Goal: Task Accomplishment & Management: Manage account settings

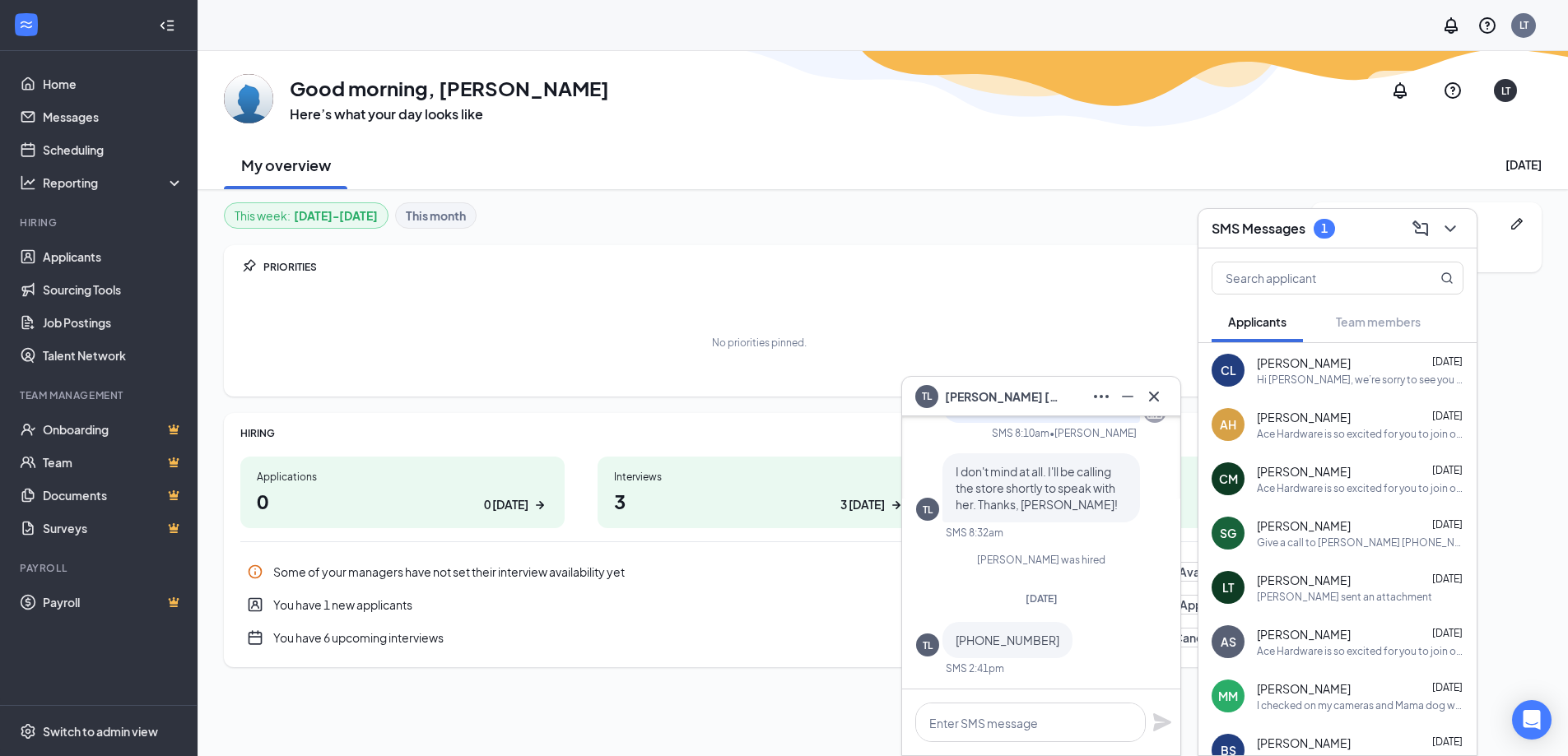
scroll to position [51, 0]
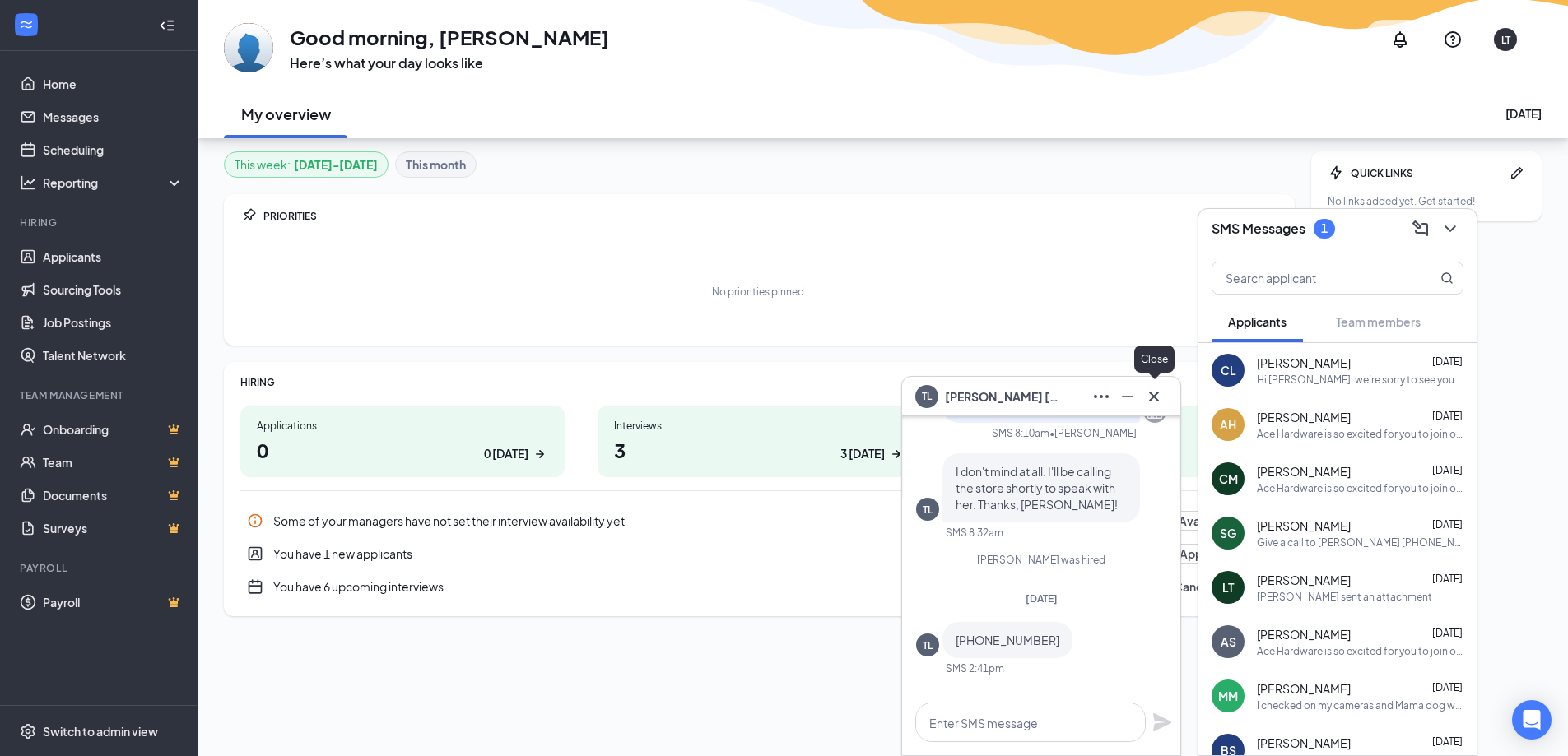
click at [1159, 397] on icon "Cross" at bounding box center [1154, 397] width 20 height 20
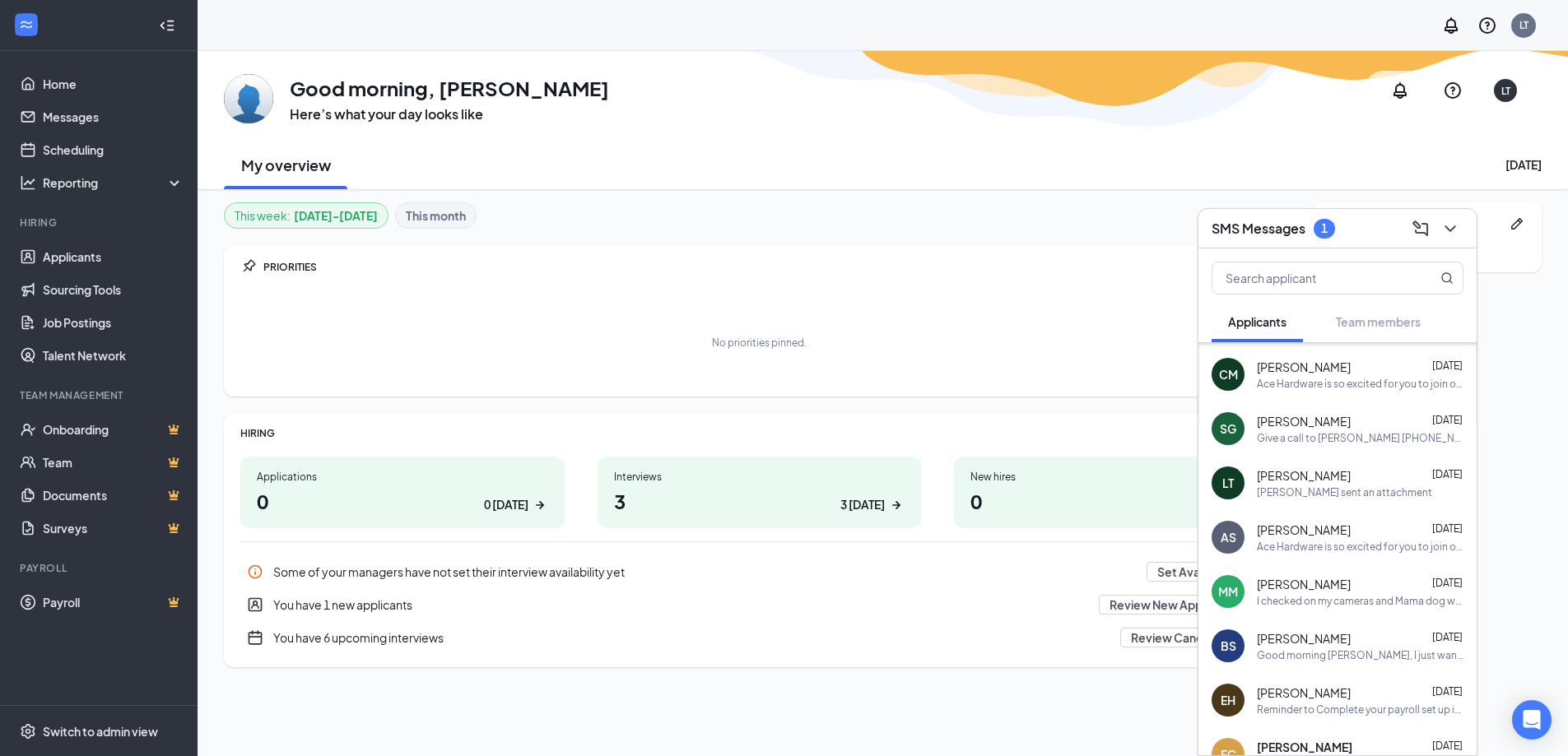
scroll to position [247, 0]
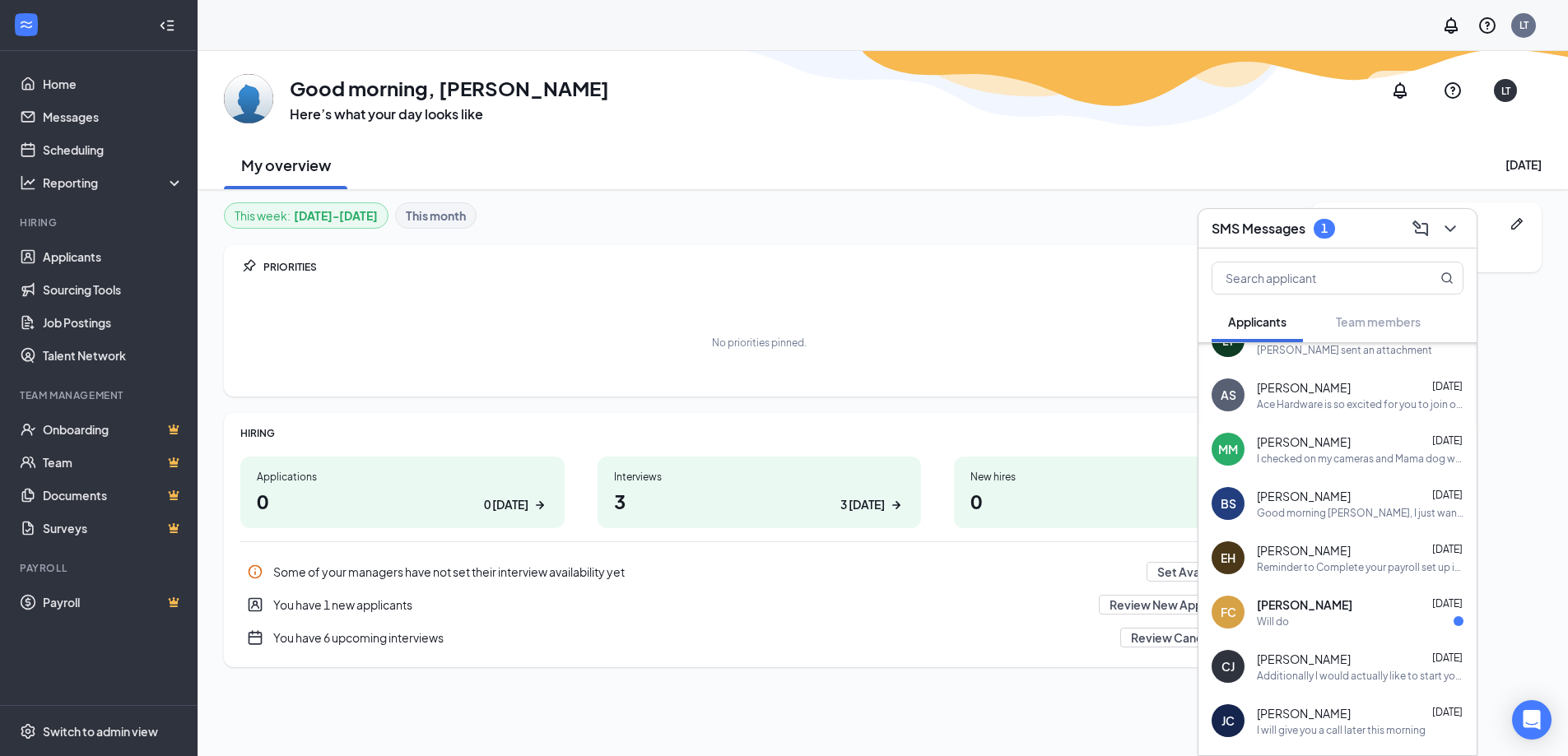
click at [1377, 621] on div "Will do" at bounding box center [1360, 622] width 207 height 14
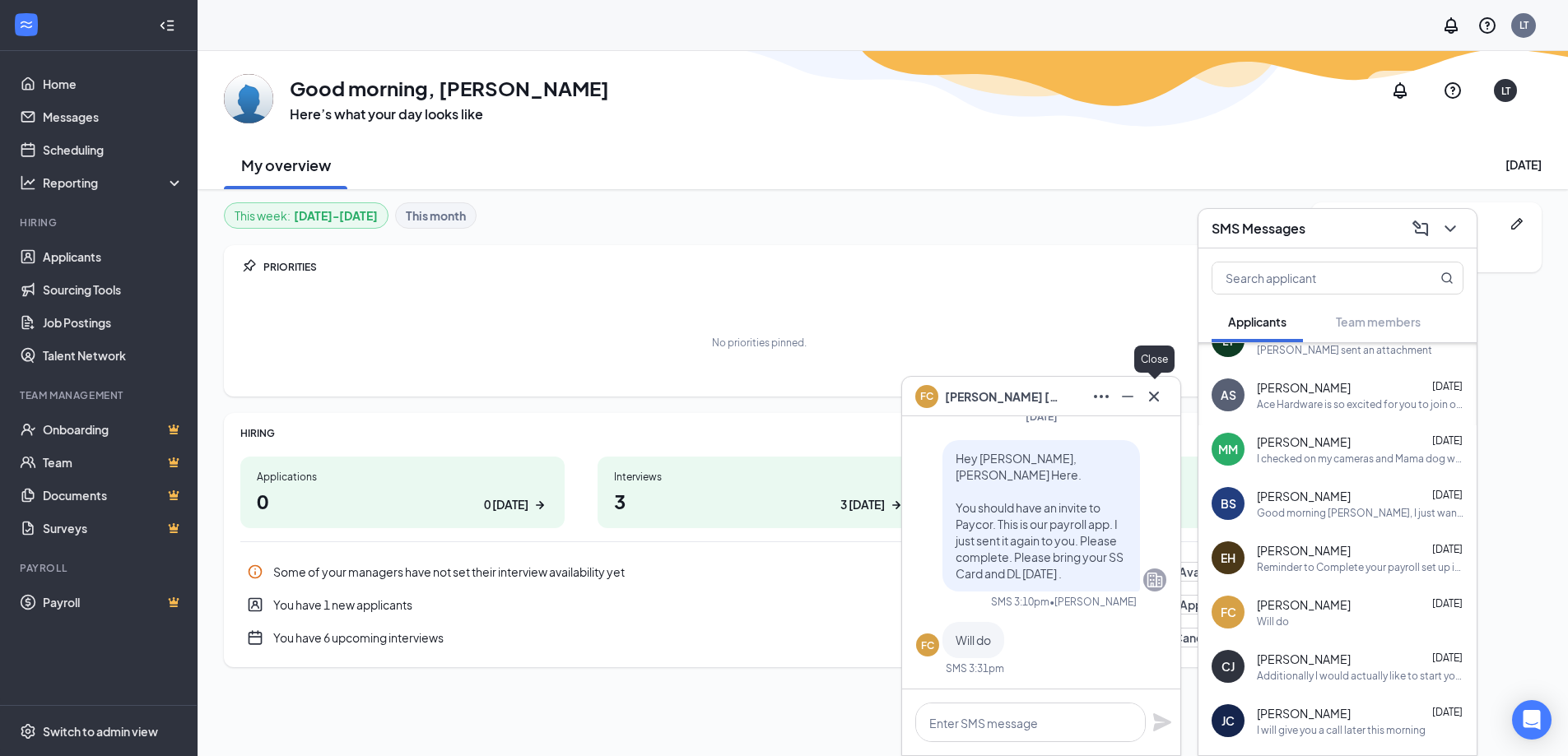
click at [1159, 397] on icon "Cross" at bounding box center [1154, 397] width 20 height 20
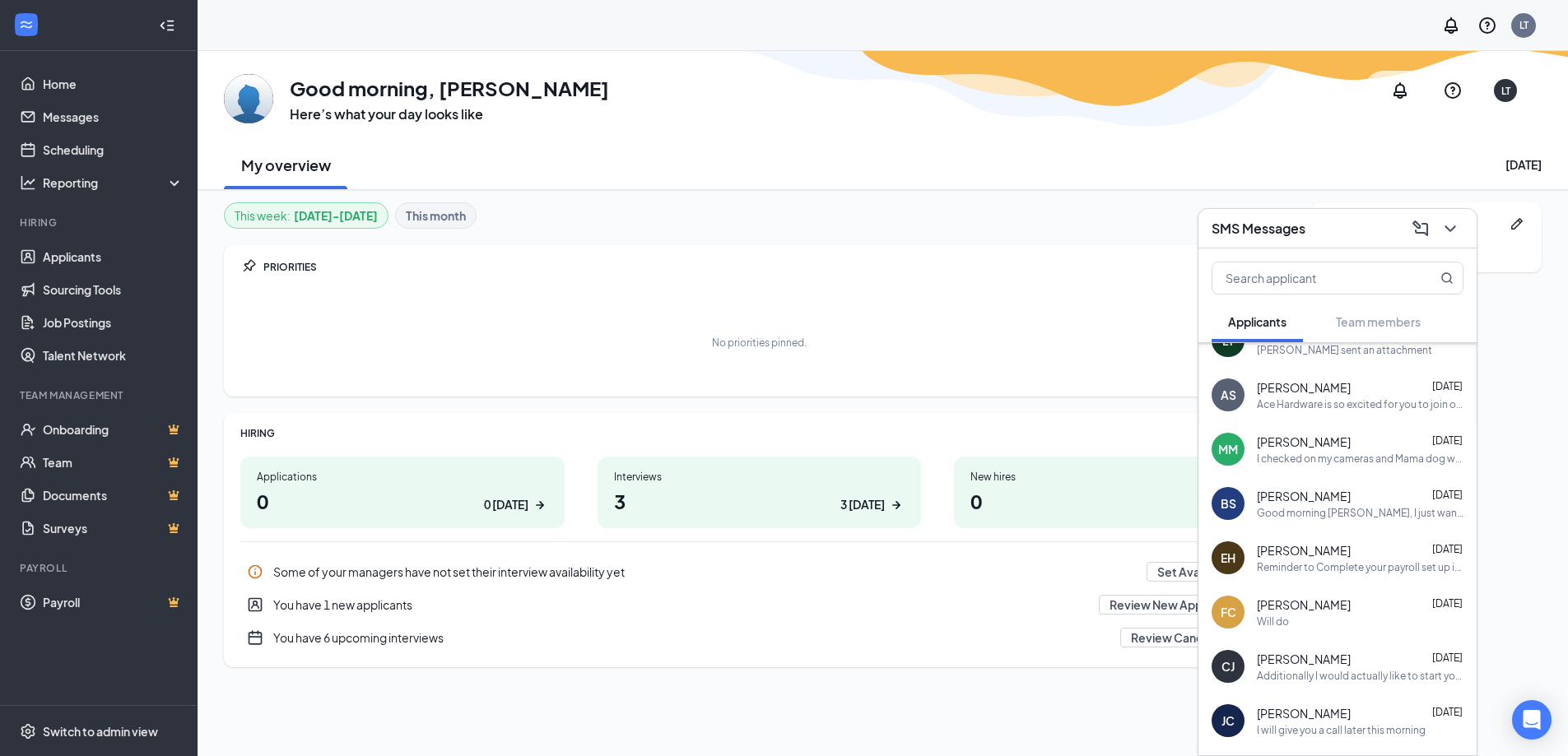
click at [1040, 342] on div "No priorities pinned." at bounding box center [759, 343] width 1037 height 83
click at [1512, 389] on div "QUICK LINKS No links added yet. Get started!" at bounding box center [1426, 472] width 230 height 539
click at [1458, 232] on icon "ChevronDown" at bounding box center [1450, 228] width 20 height 20
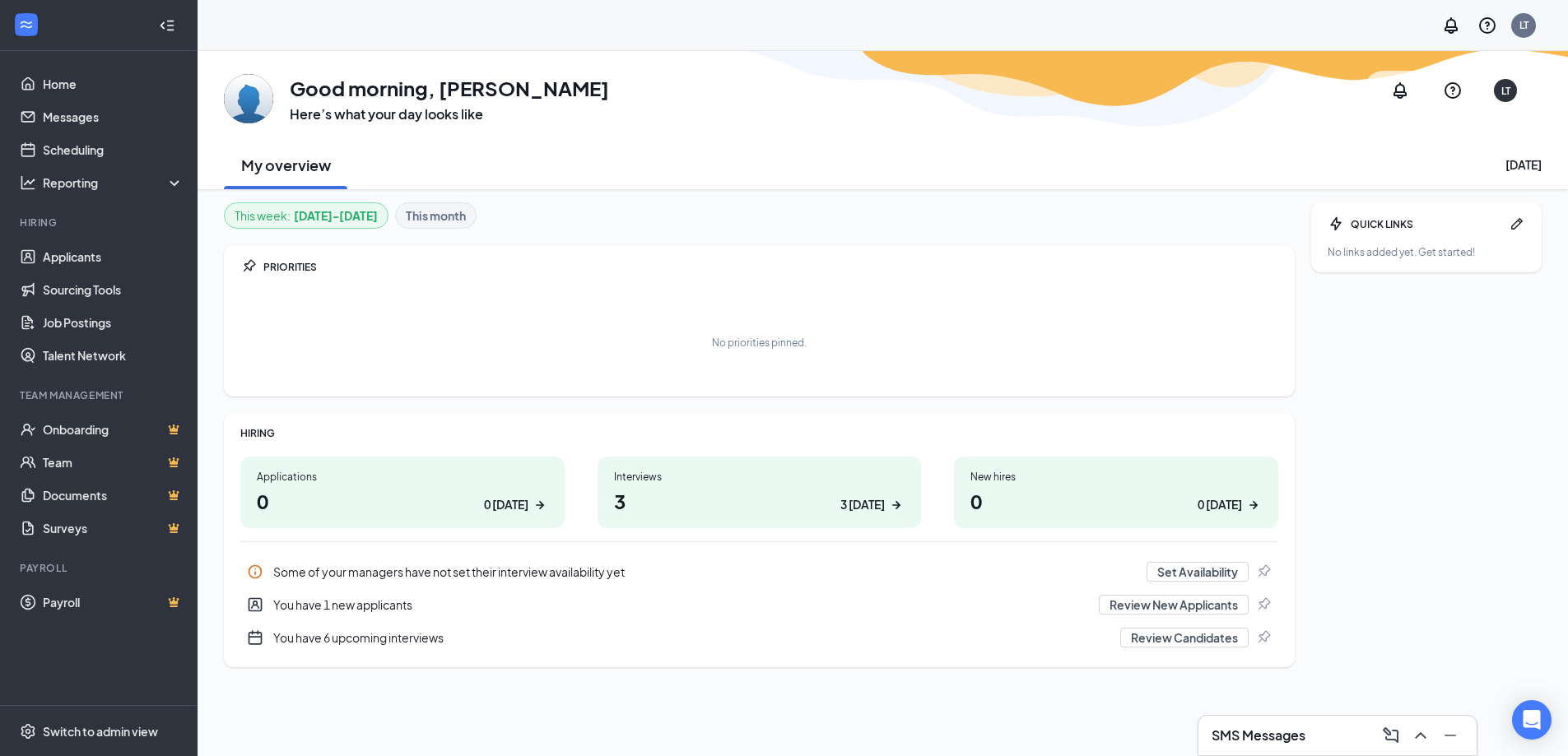
click at [842, 496] on h1 "3 3 [DATE]" at bounding box center [760, 501] width 291 height 28
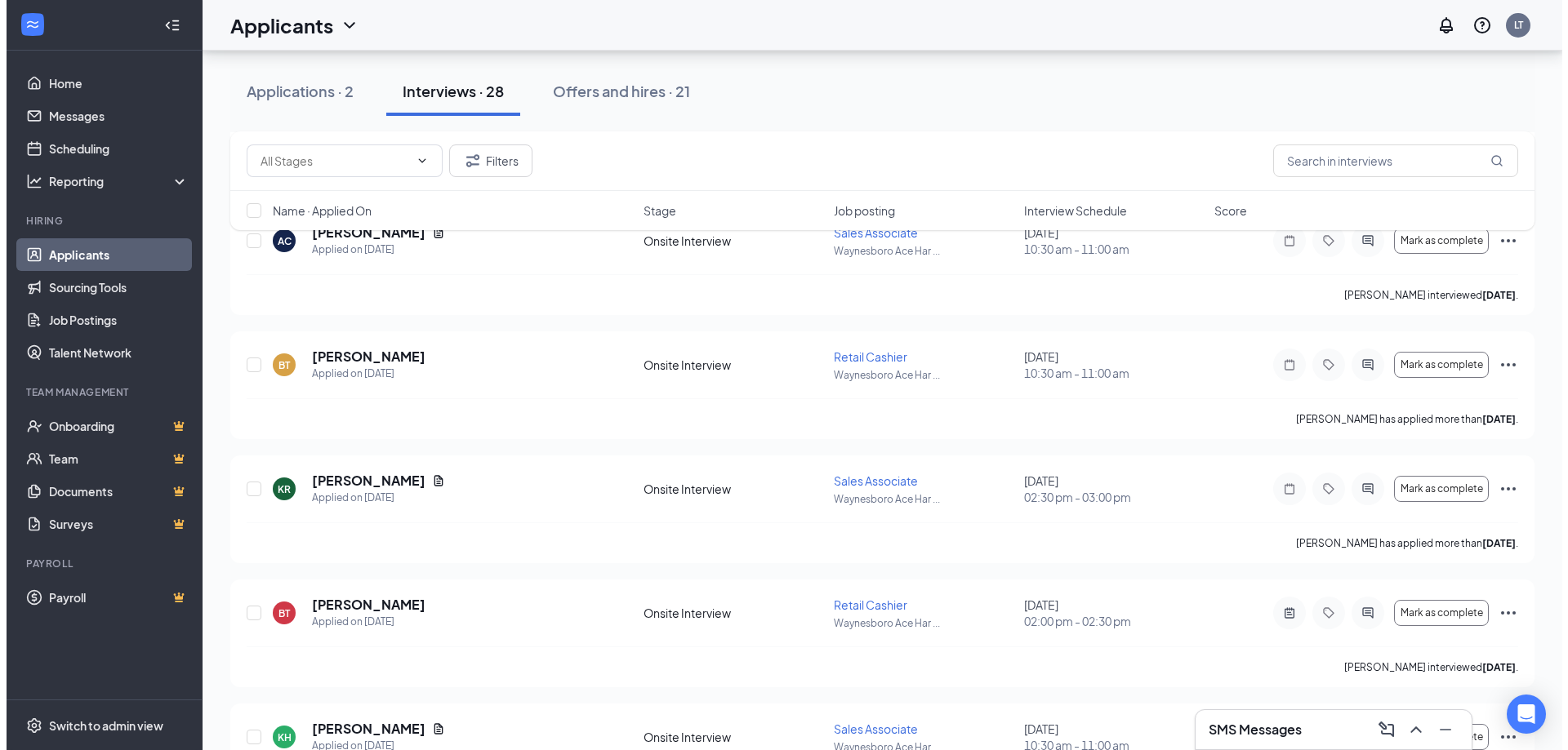
scroll to position [898, 0]
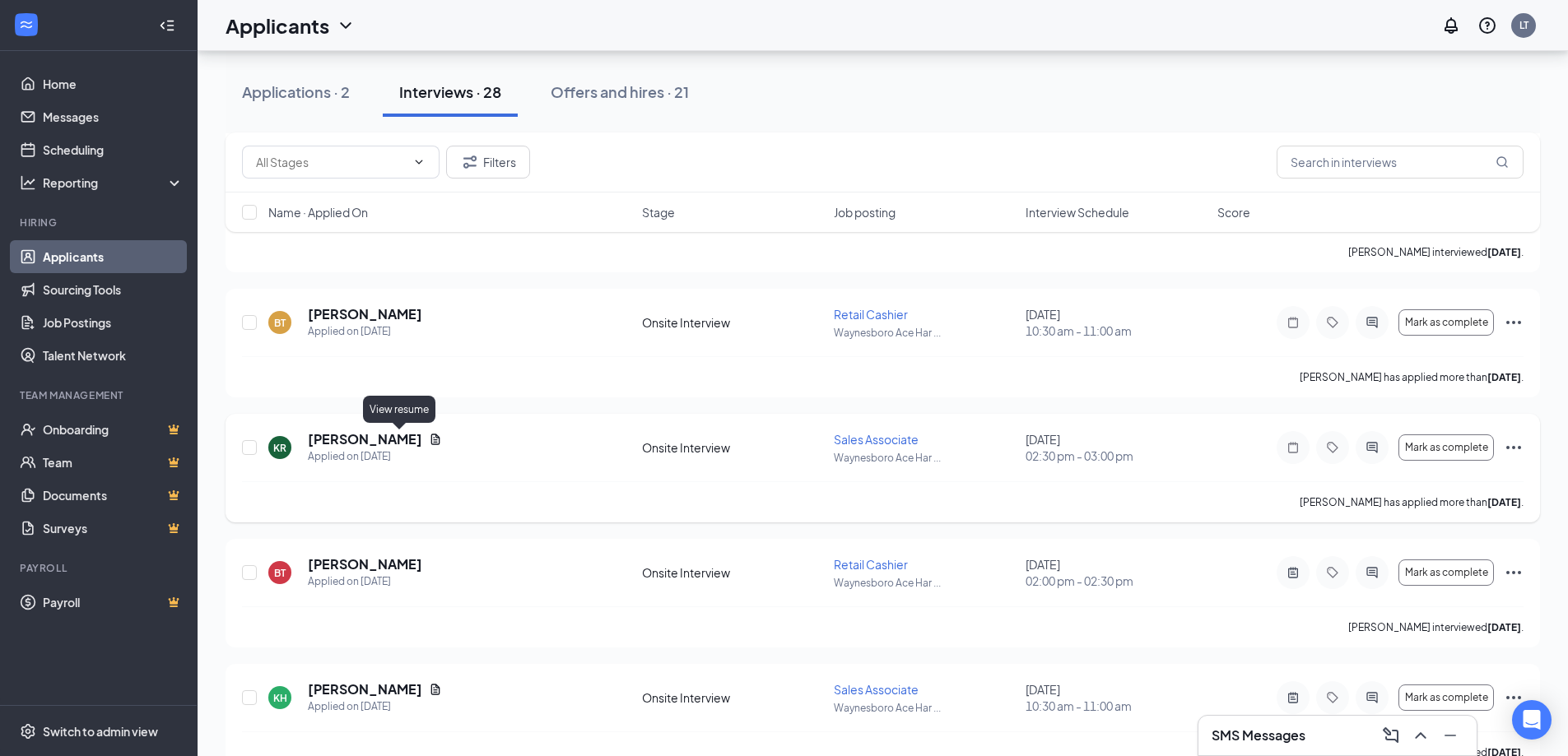
click at [429, 436] on icon "Document" at bounding box center [435, 439] width 13 height 13
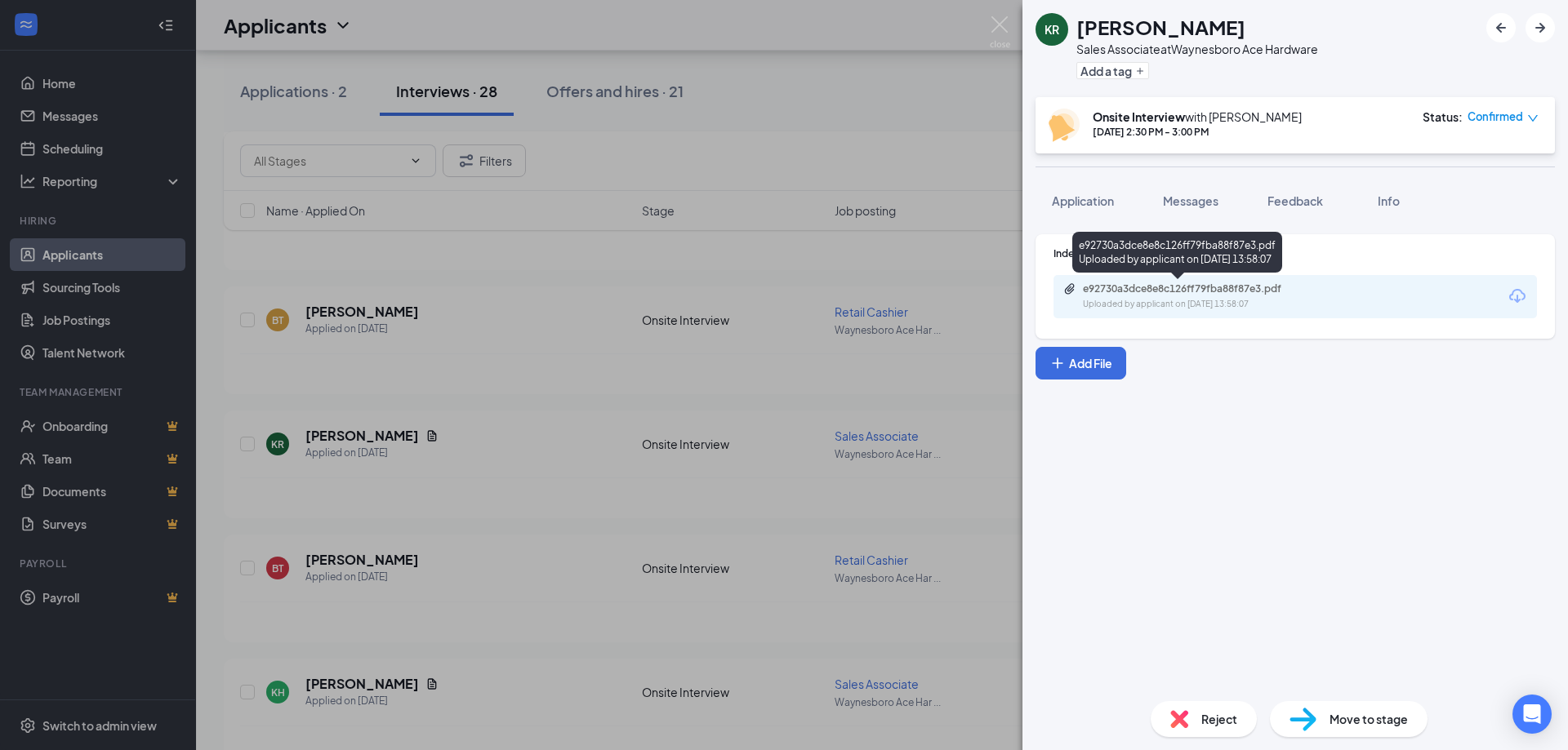
click at [1146, 290] on div "e92730a3dce8e8c126ff79fba88f87e3.pdf" at bounding box center [1197, 288] width 228 height 13
click at [997, 21] on img at bounding box center [999, 32] width 21 height 32
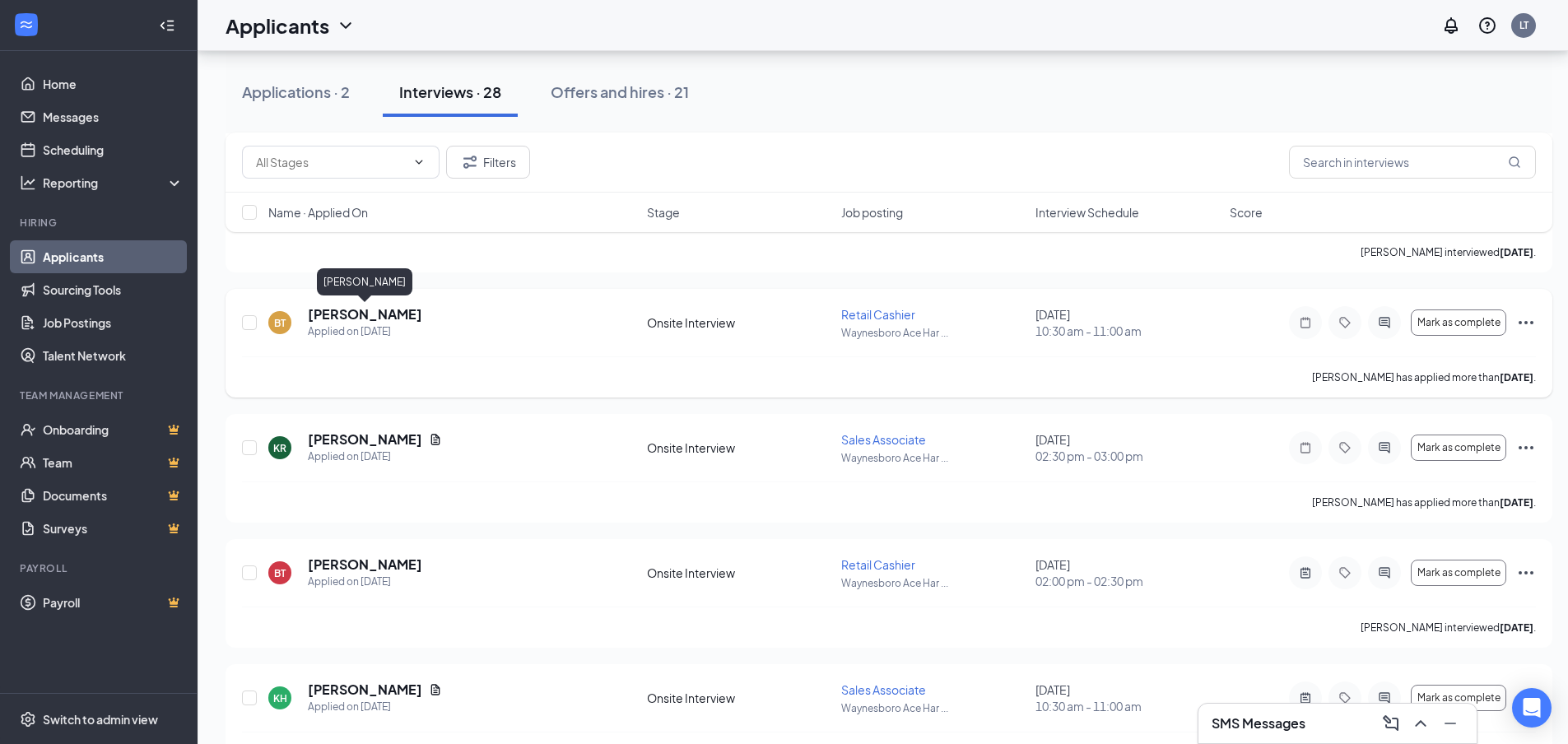
click at [367, 311] on h5 "Belinda Thompson" at bounding box center [365, 314] width 114 height 18
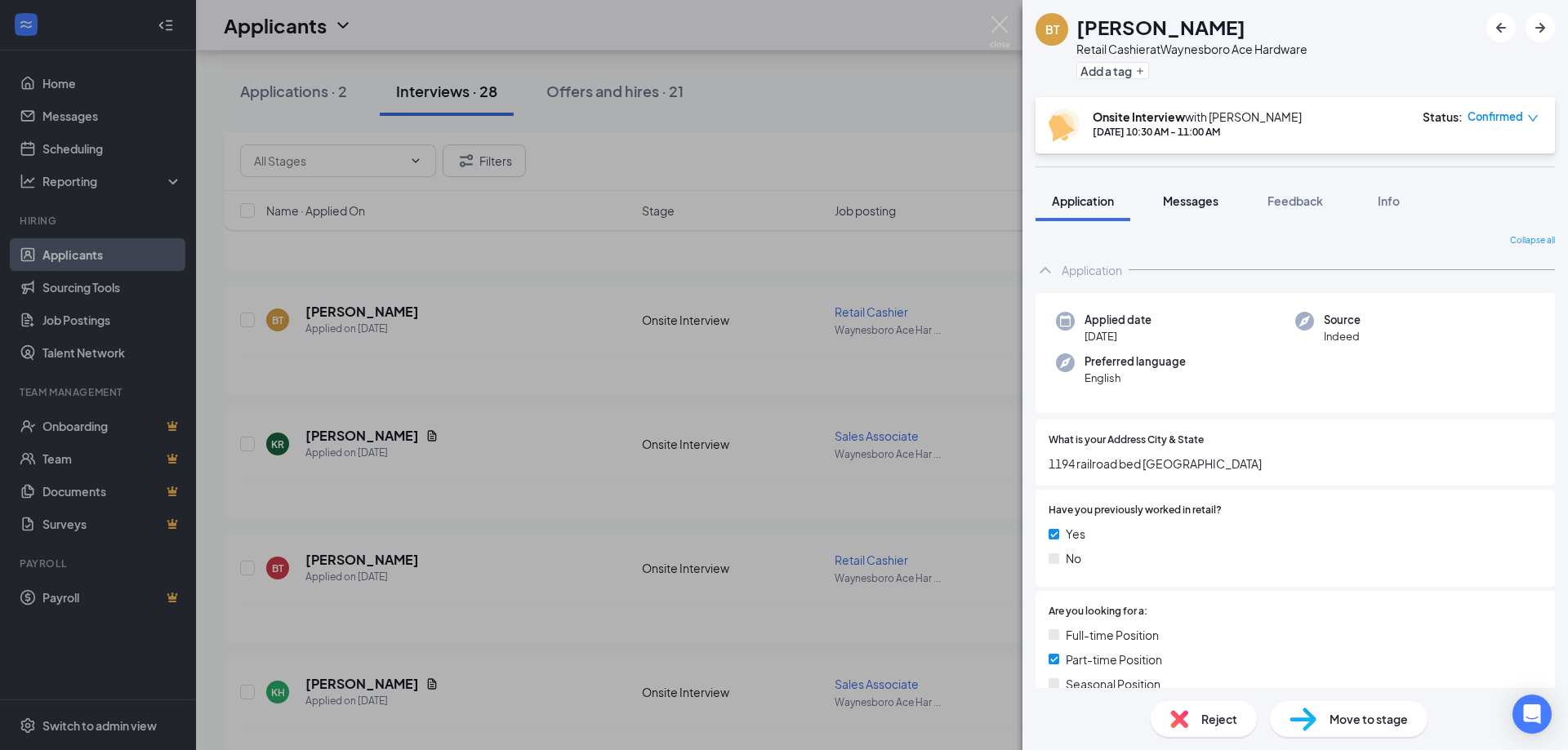
click at [1187, 198] on span "Messages" at bounding box center [1190, 200] width 56 height 15
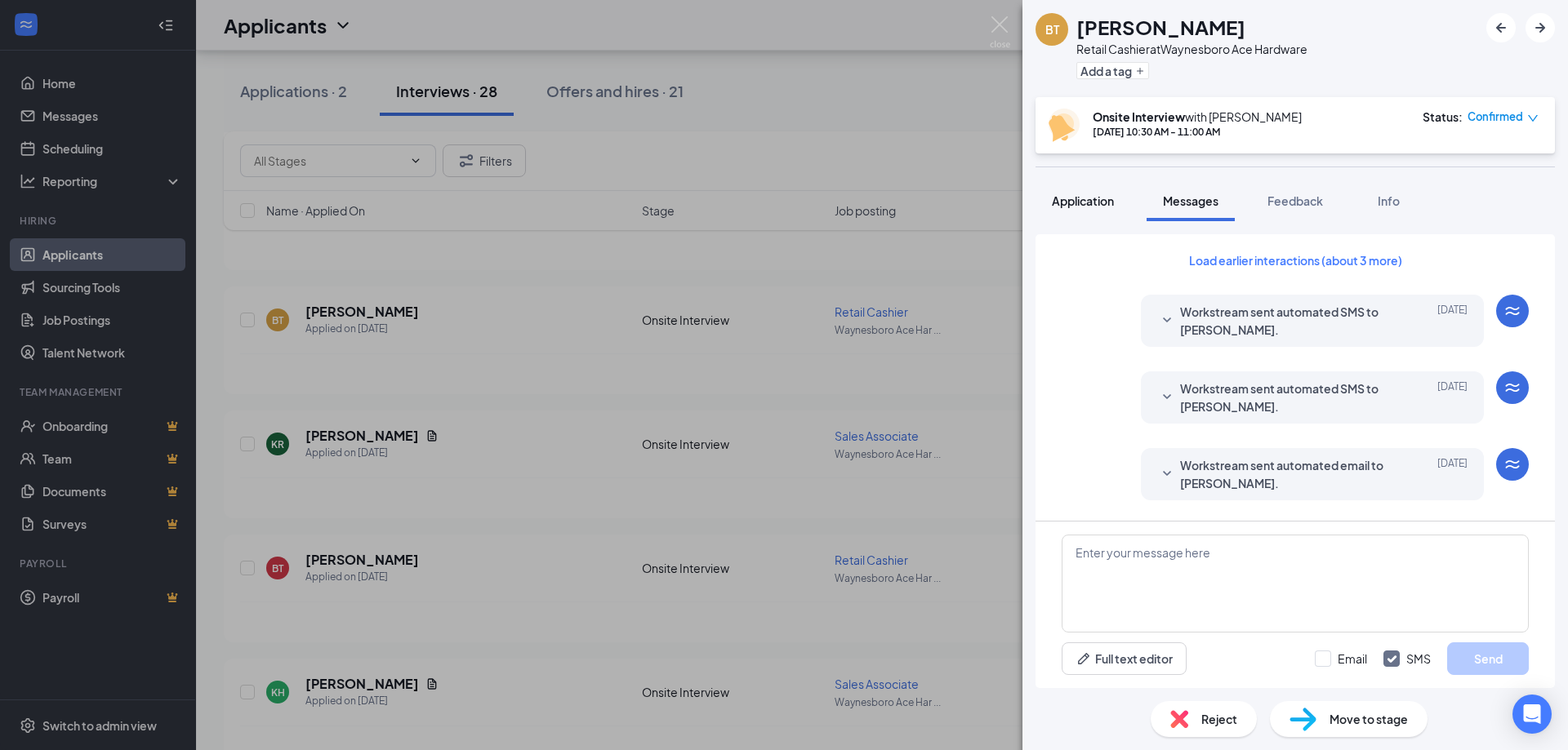
click at [1090, 199] on span "Application" at bounding box center [1083, 200] width 62 height 15
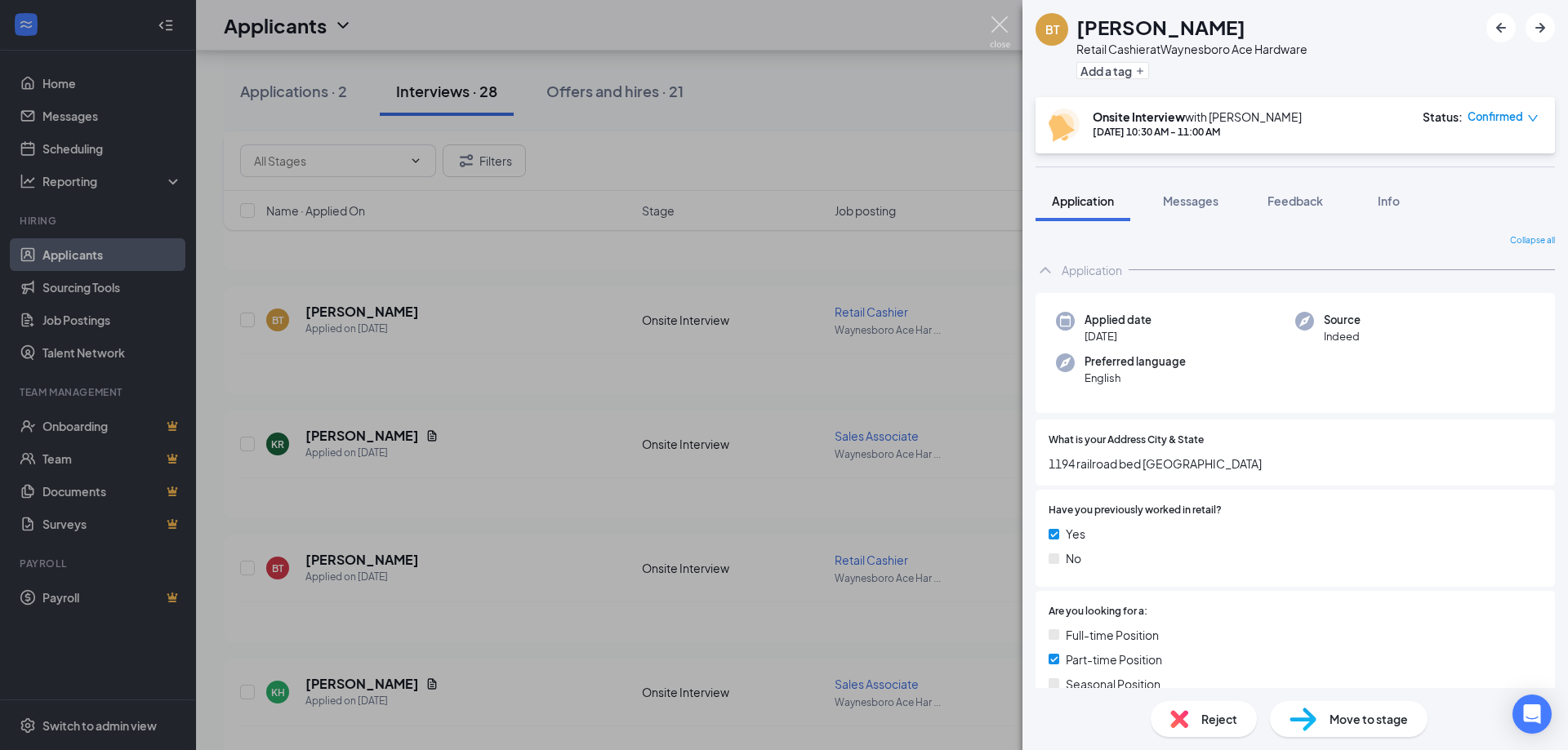
click at [995, 23] on img at bounding box center [999, 32] width 21 height 32
